Goal: Task Accomplishment & Management: Use online tool/utility

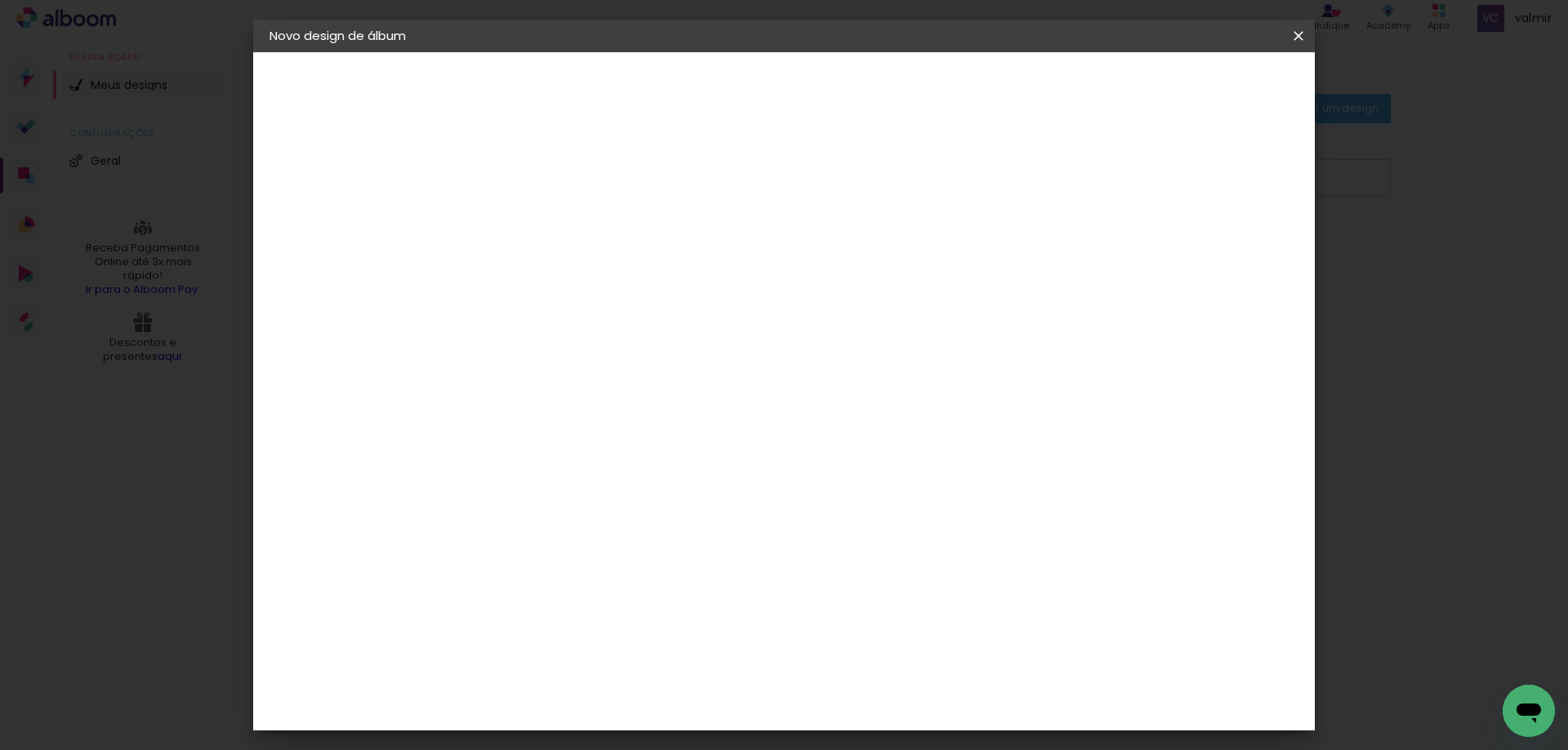
click at [0, 0] on slot "Voltar" at bounding box center [0, 0] width 0 height 0
click at [1297, 34] on iron-icon at bounding box center [1299, 36] width 20 height 16
